Goal: Task Accomplishment & Management: Manage account settings

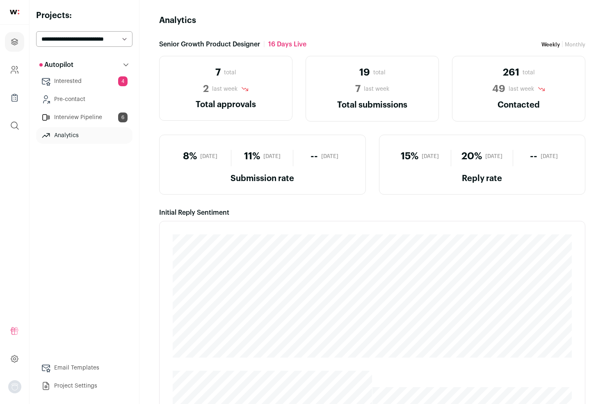
click at [87, 79] on link "Interested 4" at bounding box center [84, 81] width 96 height 16
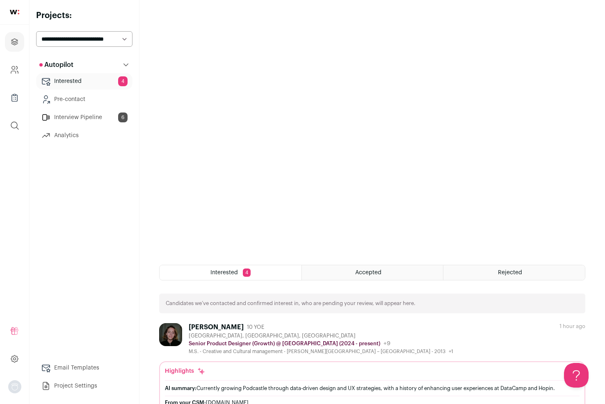
scroll to position [103, 0]
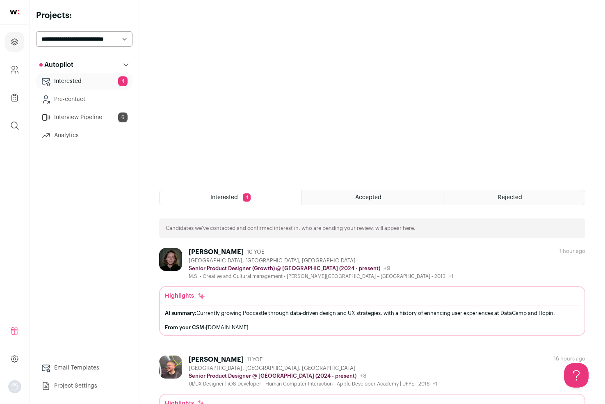
click at [256, 278] on div "M.S. - Creative and Cultural management - Alma Mater Studiorum – Università di …" at bounding box center [321, 276] width 265 height 7
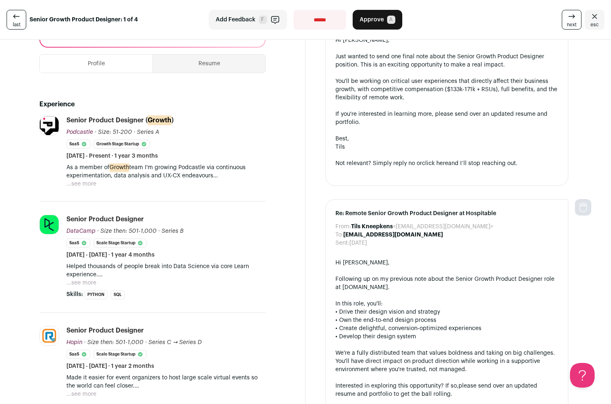
scroll to position [244, 0]
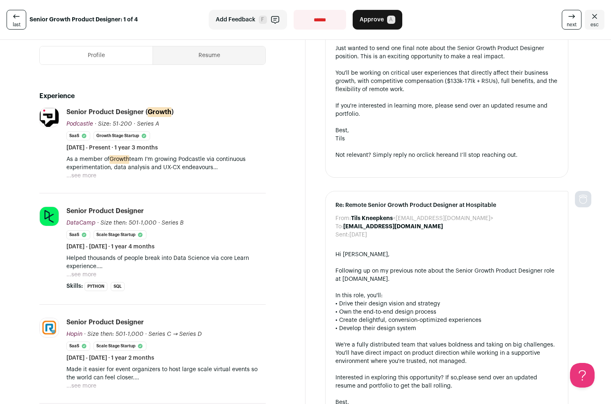
click at [87, 171] on button "...see more" at bounding box center [81, 175] width 30 height 8
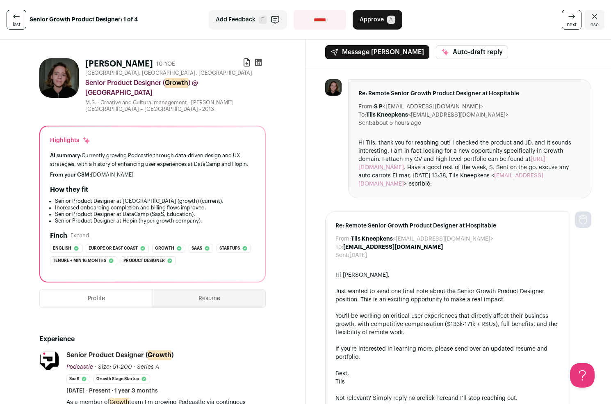
scroll to position [0, 0]
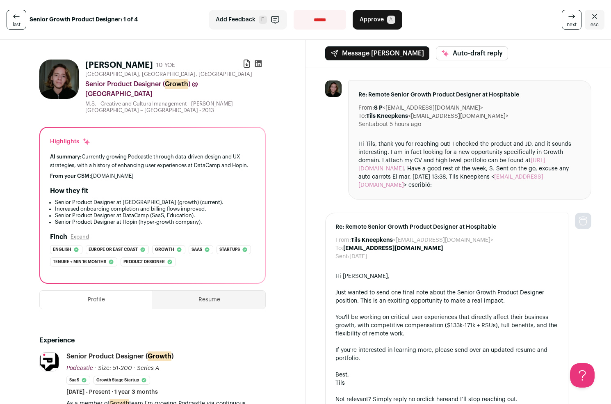
click at [405, 168] on link "https://sashapronina.framer.website/" at bounding box center [451, 164] width 187 height 14
click at [372, 23] on span "Approve" at bounding box center [372, 20] width 24 height 8
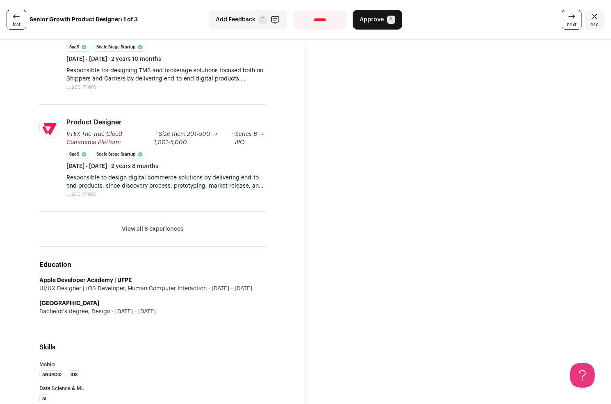
scroll to position [437, 0]
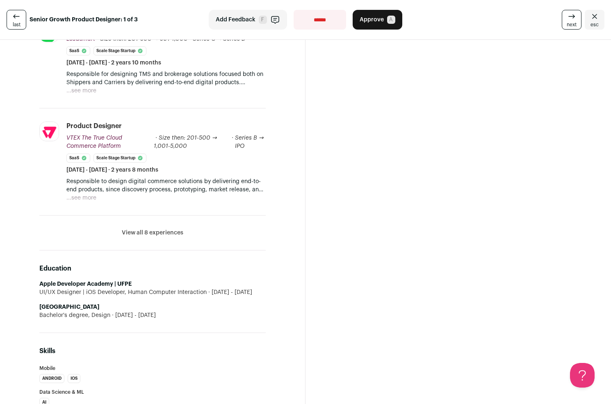
click at [132, 234] on button "View all 8 experiences" at bounding box center [153, 232] width 62 height 8
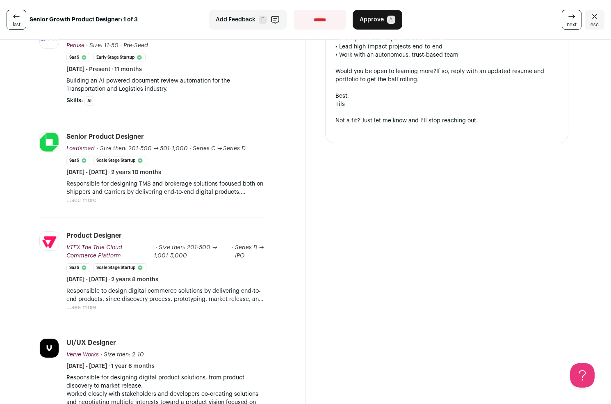
scroll to position [299, 0]
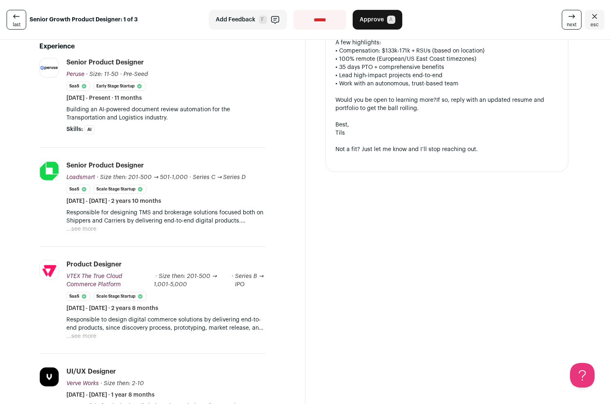
click at [89, 230] on button "...see more" at bounding box center [81, 229] width 30 height 8
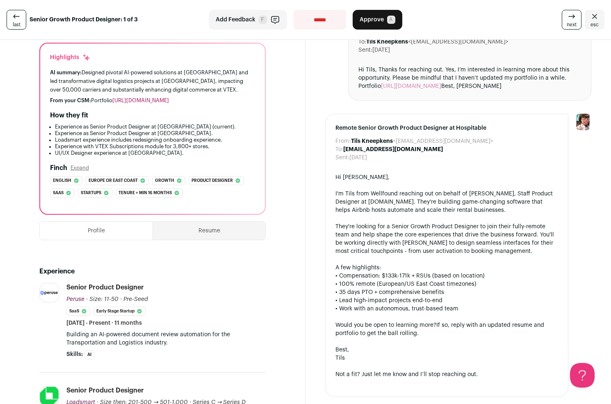
scroll to position [0, 0]
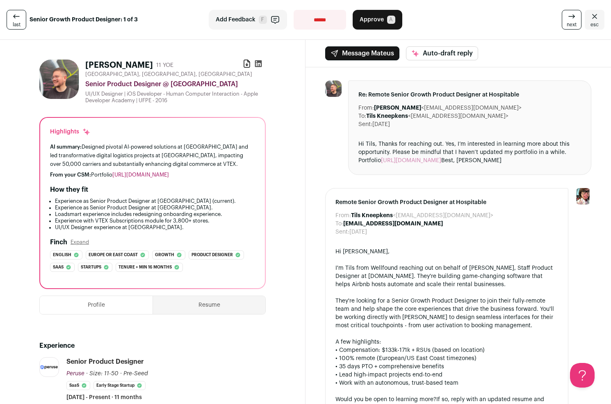
click at [422, 159] on link "[URL][DOMAIN_NAME]" at bounding box center [411, 160] width 60 height 6
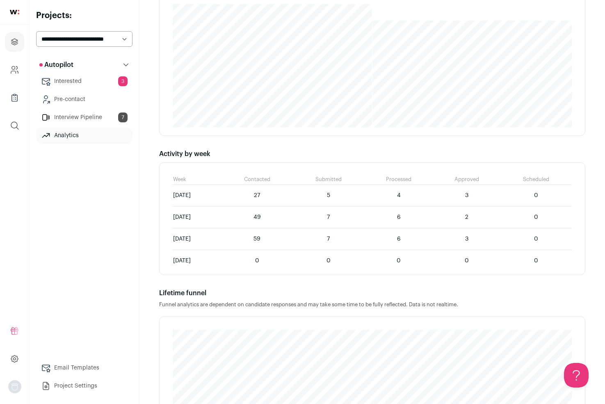
scroll to position [367, 0]
click at [88, 79] on link "Interested 3" at bounding box center [84, 81] width 96 height 16
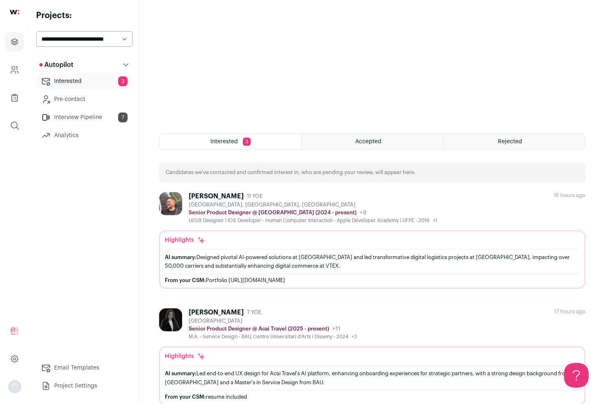
scroll to position [161, 0]
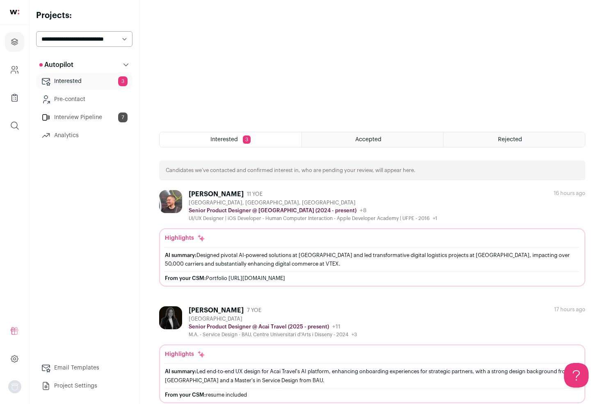
click at [523, 196] on div "[PERSON_NAME] 11 YOE [GEOGRAPHIC_DATA], [GEOGRAPHIC_DATA], [GEOGRAPHIC_DATA] Se…" at bounding box center [372, 206] width 426 height 32
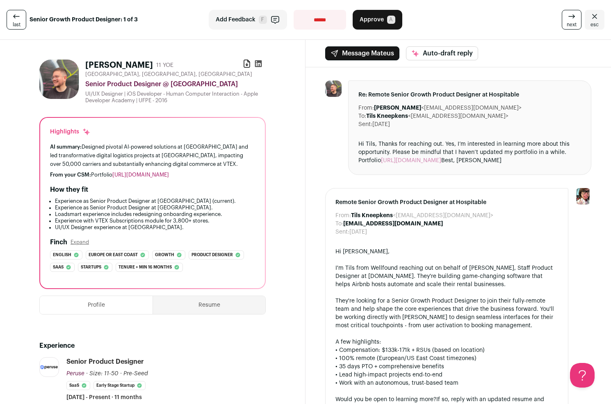
click at [375, 13] on button "Approve A" at bounding box center [378, 20] width 50 height 20
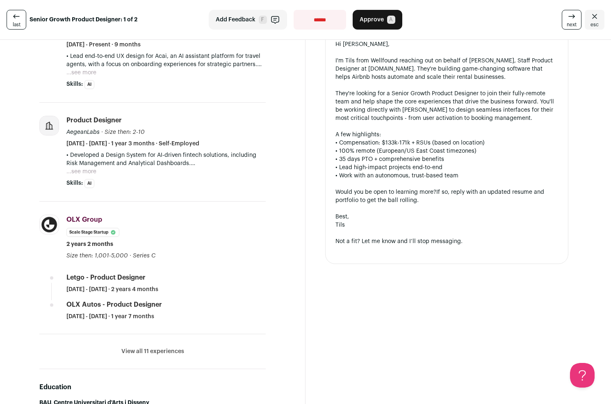
scroll to position [350, 0]
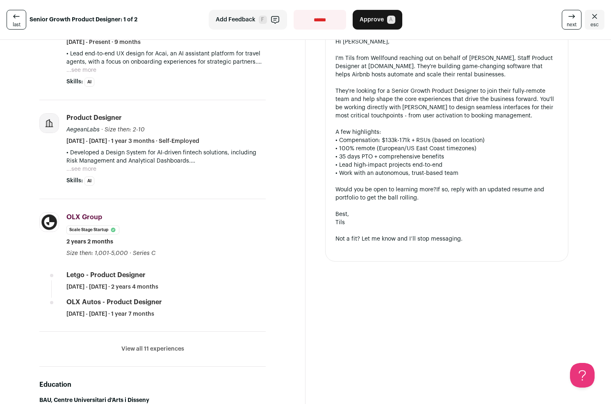
click at [153, 349] on button "View all 11 experiences" at bounding box center [152, 348] width 63 height 8
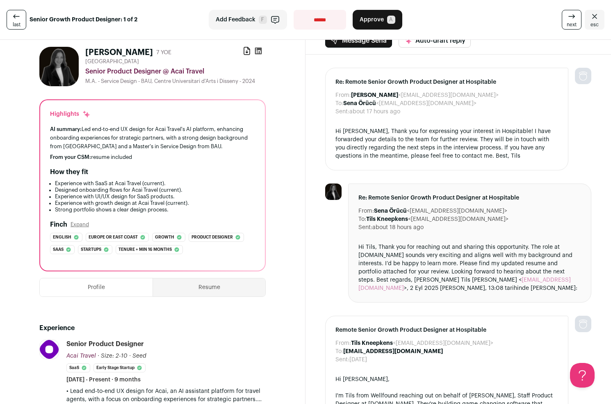
scroll to position [0, 0]
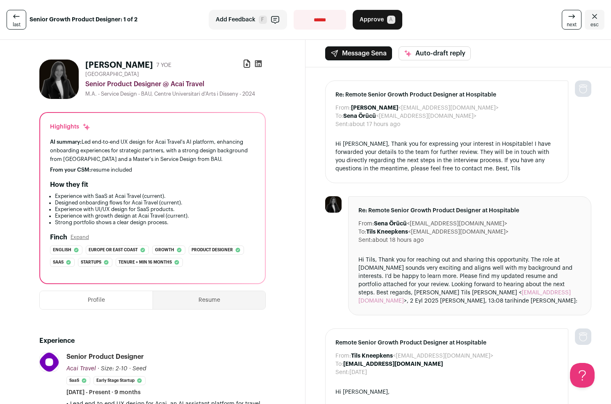
click at [177, 305] on button "Resume" at bounding box center [209, 300] width 112 height 18
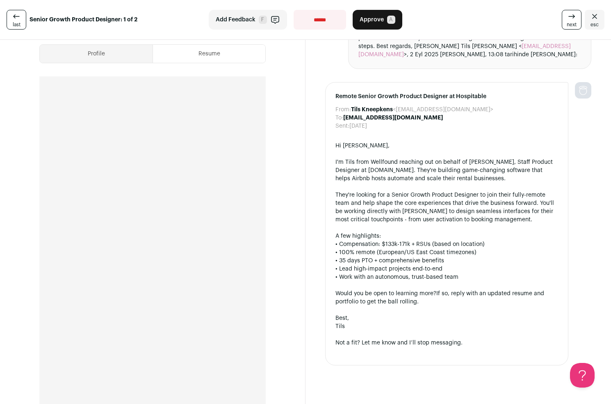
scroll to position [163, 0]
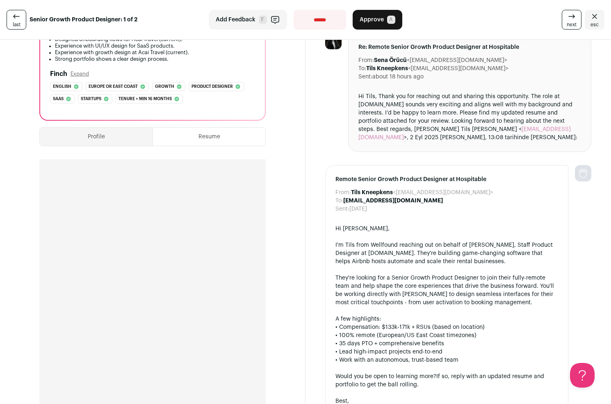
click at [95, 133] on button "Profile" at bounding box center [96, 137] width 113 height 18
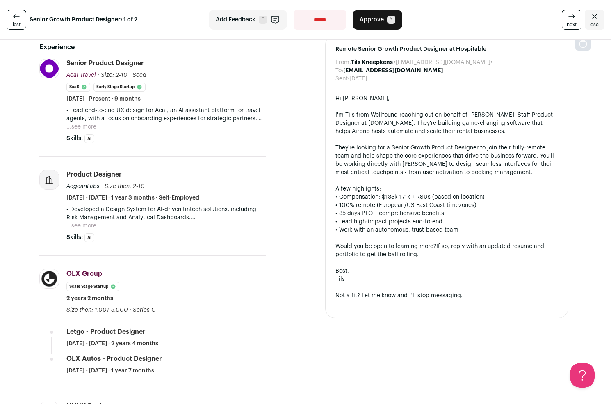
scroll to position [316, 0]
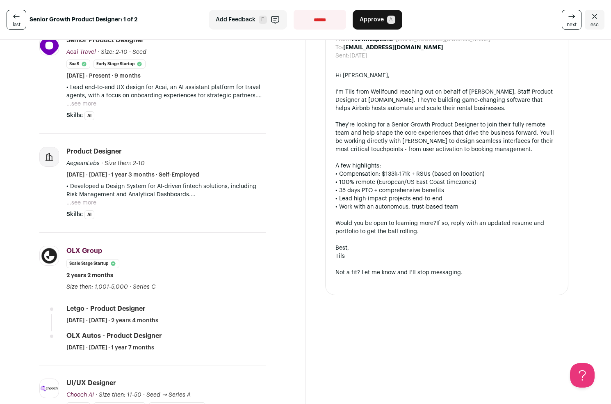
click at [85, 202] on button "...see more" at bounding box center [81, 202] width 30 height 8
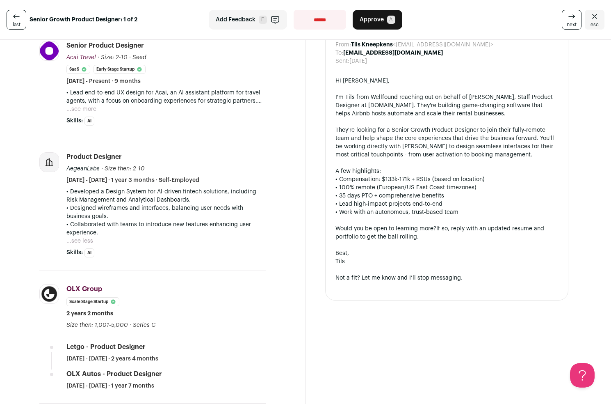
scroll to position [308, 0]
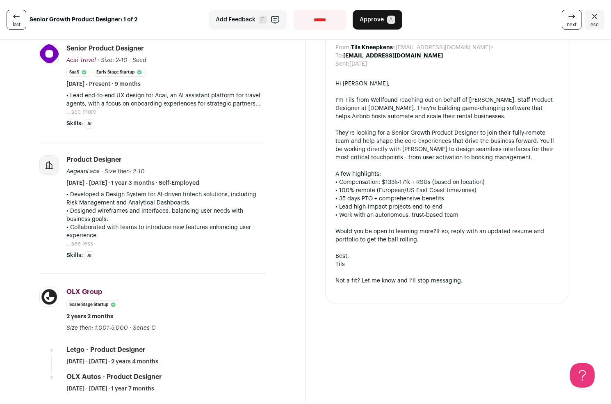
click at [82, 111] on button "...see more" at bounding box center [81, 112] width 30 height 8
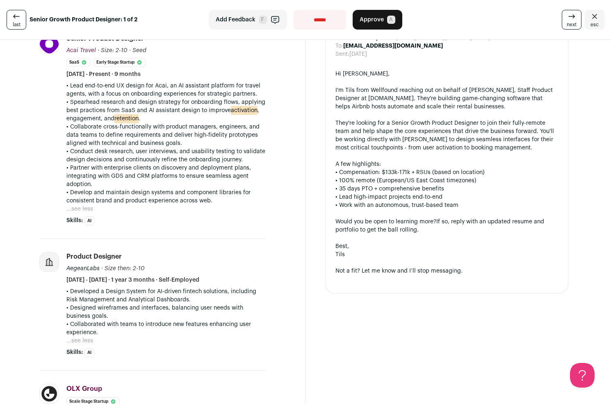
scroll to position [303, 0]
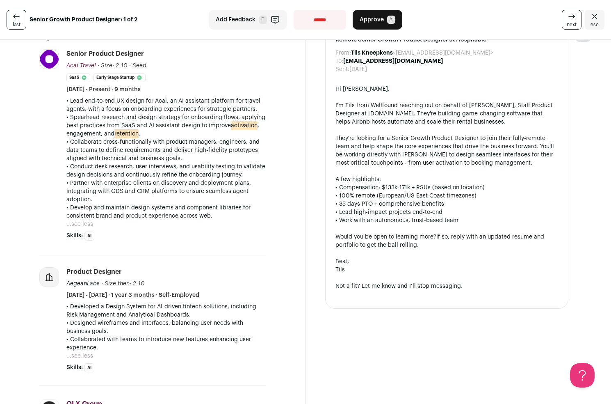
click at [81, 360] on button "...see less" at bounding box center [79, 355] width 27 height 8
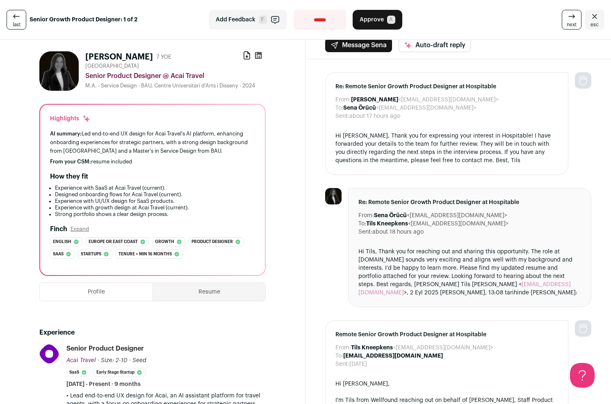
scroll to position [0, 0]
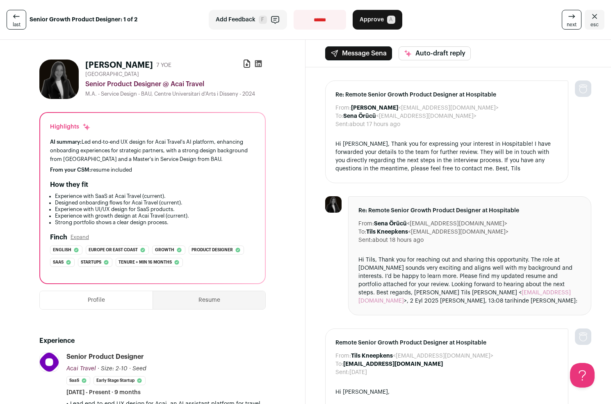
click at [206, 305] on button "Resume" at bounding box center [209, 300] width 112 height 18
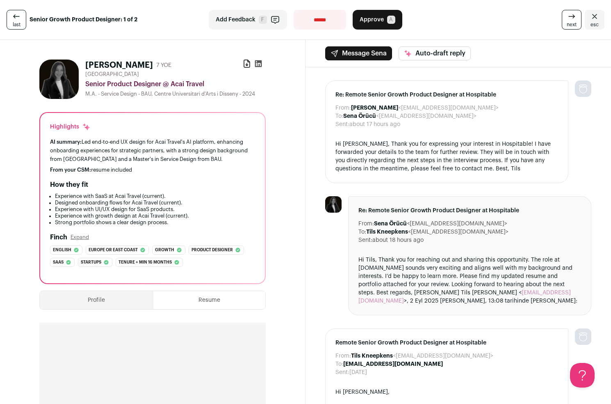
click at [315, 20] on select "**********" at bounding box center [320, 20] width 52 height 20
